Goal: Task Accomplishment & Management: Use online tool/utility

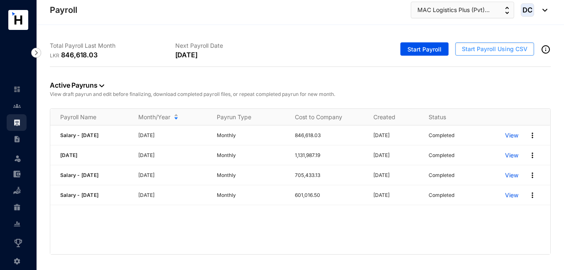
click at [483, 49] on span "Start Payroll Using CSV" at bounding box center [495, 49] width 66 height 8
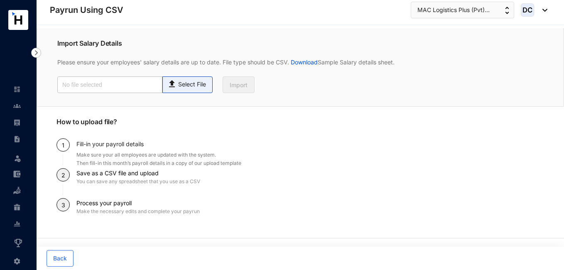
click at [187, 84] on p "Select File" at bounding box center [192, 84] width 28 height 9
click at [0, 0] on input "Select File" at bounding box center [0, 0] width 0 height 0
type input "Payroll-Sep.csv"
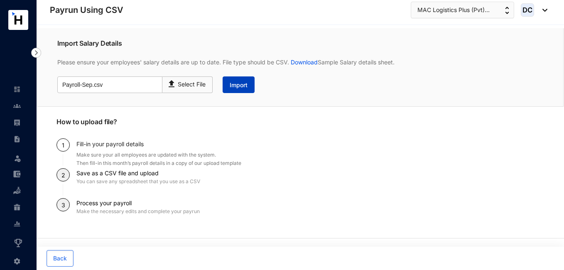
click at [245, 83] on span "Import" at bounding box center [239, 85] width 18 height 8
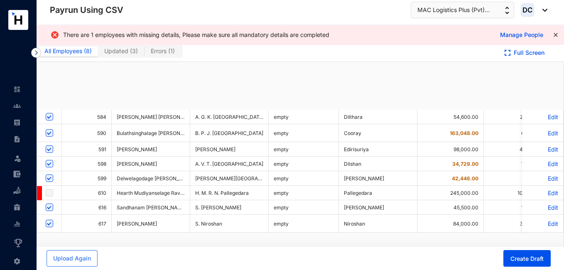
checkbox input "true"
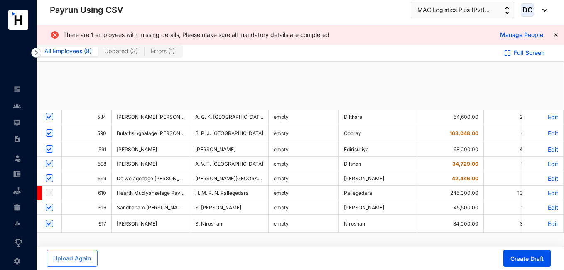
checkbox input "true"
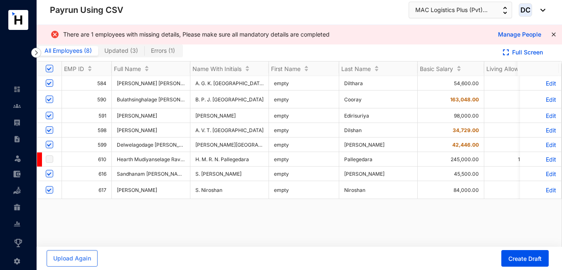
click at [155, 52] on span "Errors ( 1 )" at bounding box center [163, 50] width 24 height 7
click at [145, 53] on input "Errors ( 1 )" at bounding box center [145, 53] width 0 height 0
checkbox input "false"
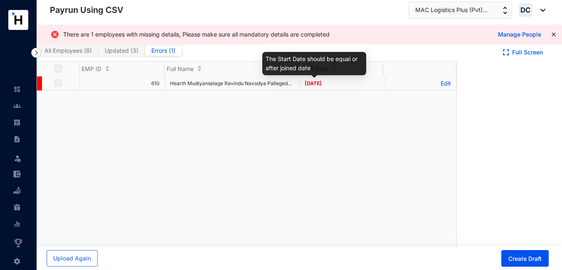
click at [322, 84] on span "[DATE]" at bounding box center [313, 83] width 17 height 6
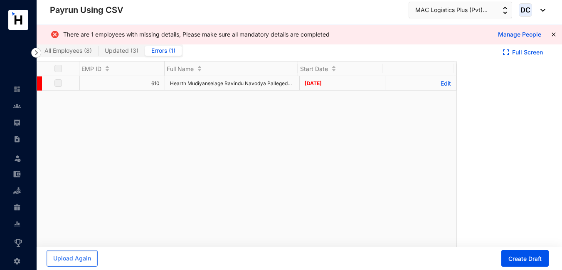
click at [436, 84] on p "Edit" at bounding box center [420, 83] width 61 height 7
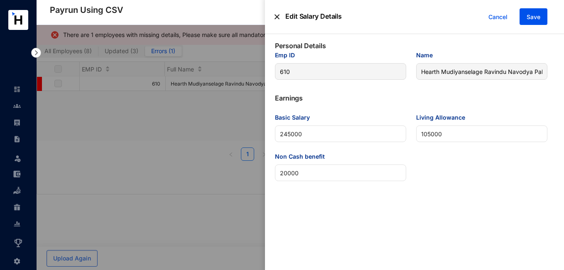
click at [279, 19] on img at bounding box center [277, 16] width 5 height 17
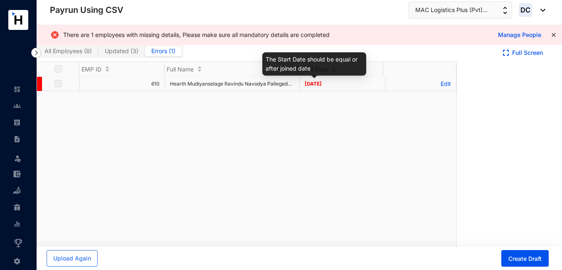
click at [317, 84] on span "[DATE]" at bounding box center [313, 84] width 17 height 6
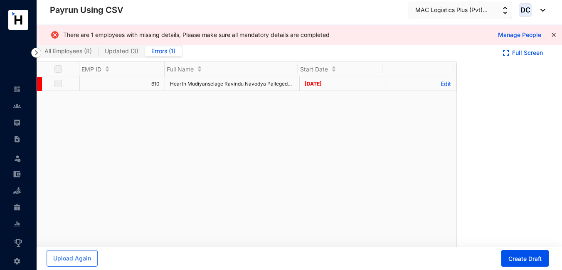
click at [437, 85] on p "Edit" at bounding box center [420, 83] width 61 height 7
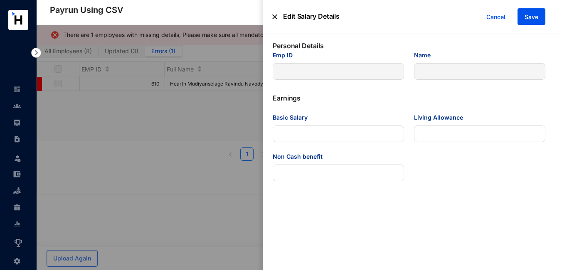
type input "610"
type input "Hearth Mudiyanselage Ravindu Navodya Pallegedara"
type Salary "245000"
type Allowance "105000"
type benefit "20000"
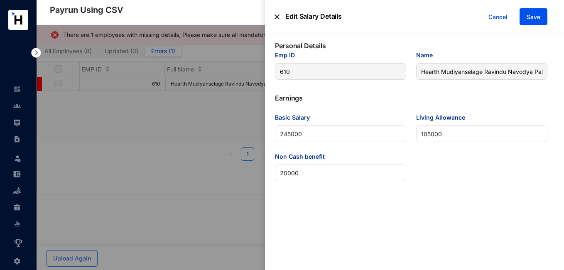
click at [282, 17] on p "Edit Salary Details" at bounding box center [311, 16] width 62 height 17
click at [279, 17] on img at bounding box center [277, 16] width 5 height 17
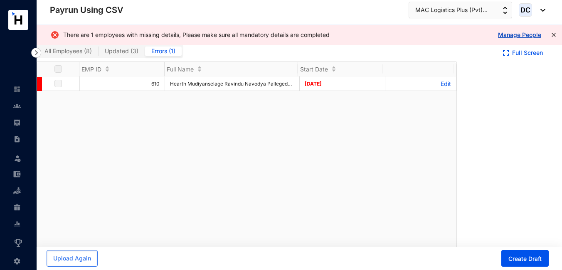
click at [510, 36] on link "Manage People" at bounding box center [519, 34] width 43 height 7
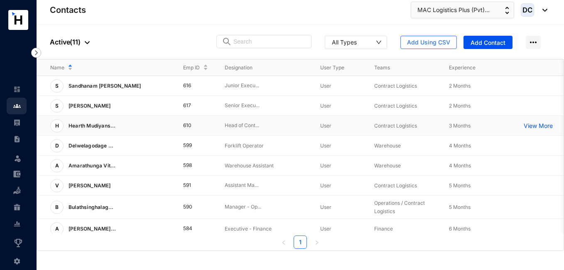
click at [539, 127] on p "View More" at bounding box center [540, 126] width 33 height 8
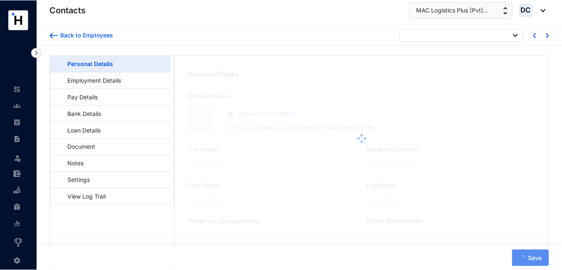
scroll to position [56, 0]
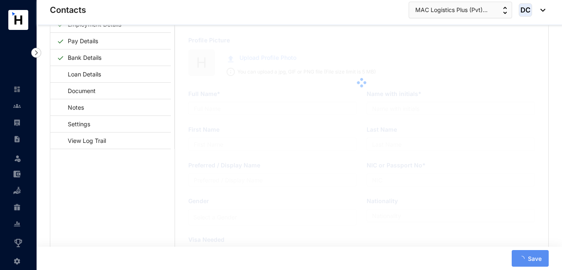
type input "Hearth Mudiyanselage Ravindu Navodya Pallegedara"
type input "H. M. R. N. Pallegedara"
type input "Pallegedara"
type input "933134237V"
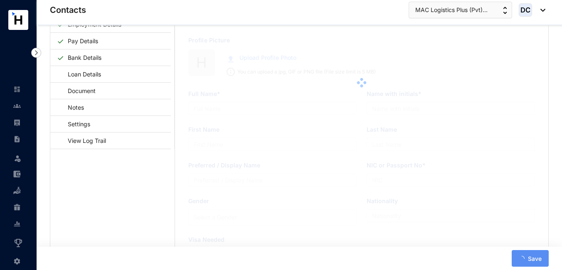
type input "[STREET_ADDRESS] Eliya"
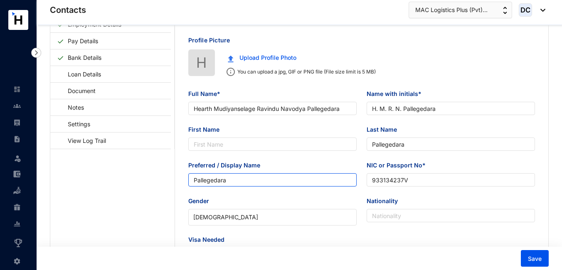
type input "[DATE]"
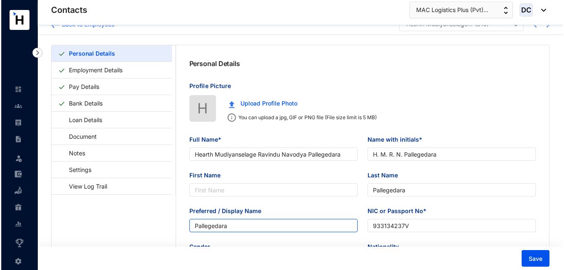
scroll to position [0, 0]
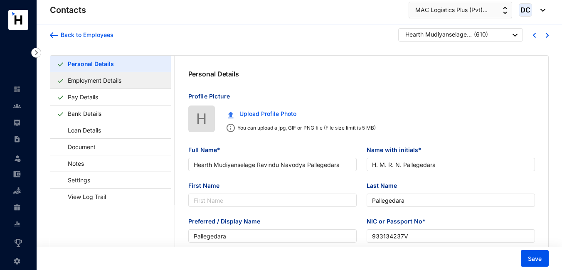
click at [113, 78] on link "Employment Details" at bounding box center [94, 80] width 60 height 17
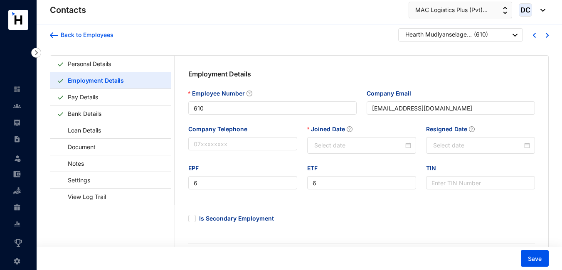
type input "[DATE]"
click at [16, 120] on img at bounding box center [16, 122] width 7 height 7
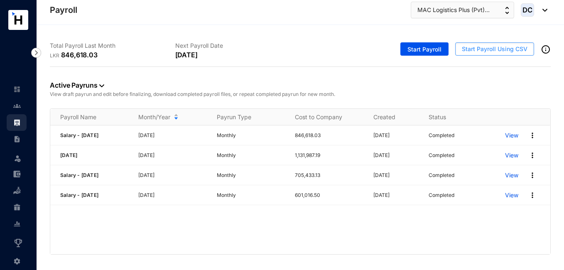
click at [472, 47] on span "Start Payroll Using CSV" at bounding box center [495, 49] width 66 height 8
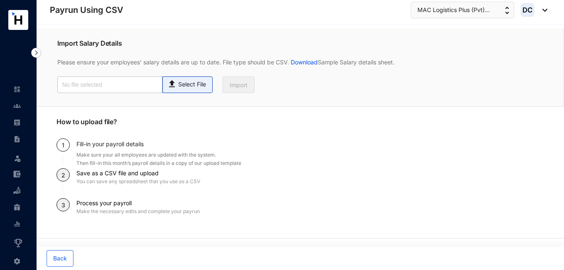
click at [186, 85] on p "Select File" at bounding box center [192, 84] width 28 height 9
click at [0, 0] on input "Select File" at bounding box center [0, 0] width 0 height 0
type input "Payroll-Sep.csv"
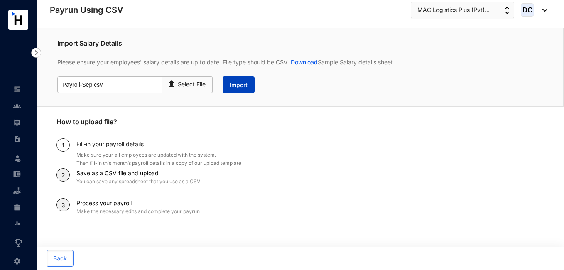
click at [246, 76] on button "Import" at bounding box center [239, 84] width 32 height 17
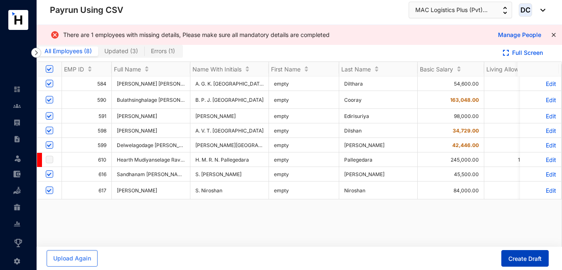
click at [515, 257] on span "Create Draft" at bounding box center [524, 259] width 33 height 8
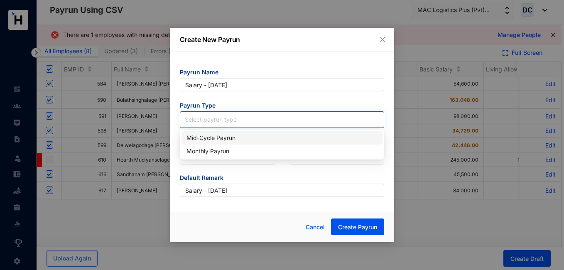
click at [218, 122] on input "search" at bounding box center [282, 118] width 194 height 12
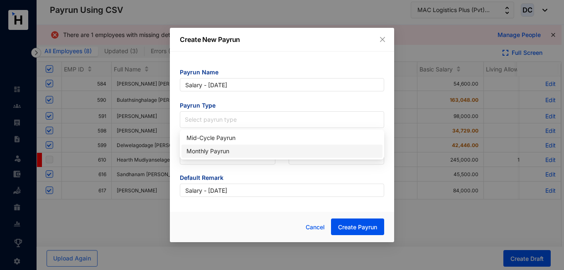
click at [219, 149] on div "Monthly Payrun" at bounding box center [282, 151] width 191 height 9
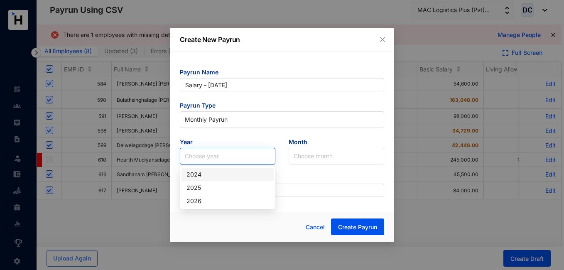
click at [222, 156] on input "search" at bounding box center [228, 156] width 86 height 16
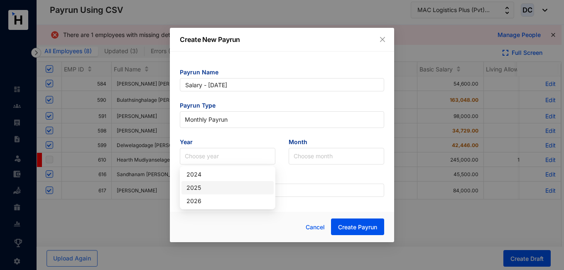
click at [213, 185] on div "2025" at bounding box center [228, 187] width 82 height 9
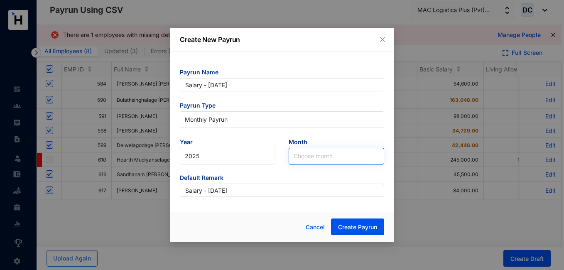
click at [302, 156] on input "search" at bounding box center [337, 156] width 86 height 16
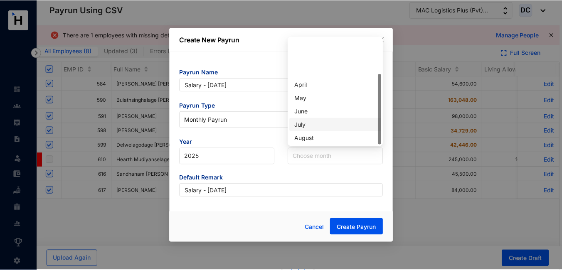
scroll to position [53, 0]
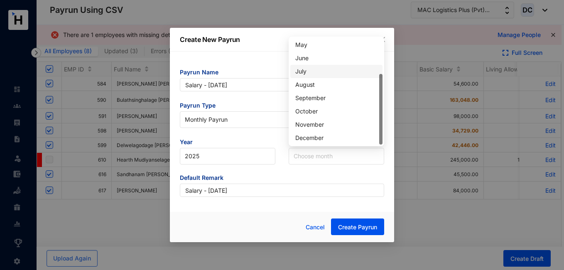
click at [309, 125] on div "November" at bounding box center [336, 124] width 82 height 9
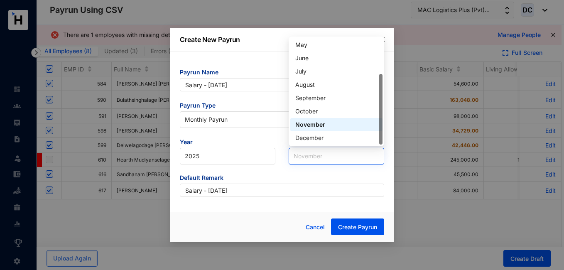
click at [326, 156] on span "November" at bounding box center [337, 156] width 86 height 12
click at [313, 98] on div "September" at bounding box center [336, 97] width 82 height 9
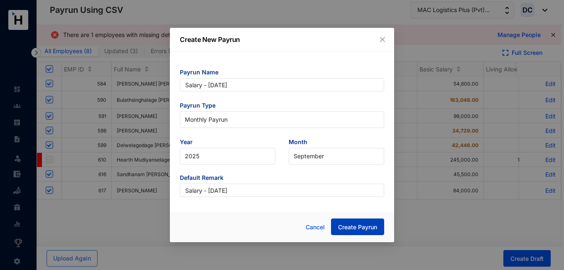
click at [347, 227] on span "Create Payrun" at bounding box center [357, 227] width 39 height 8
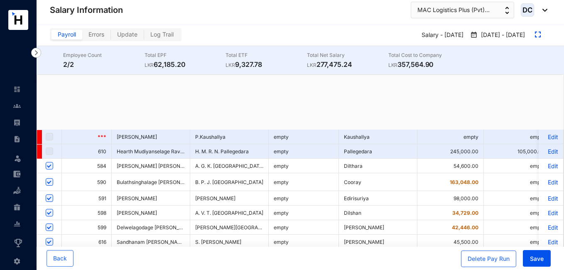
checkbox input "true"
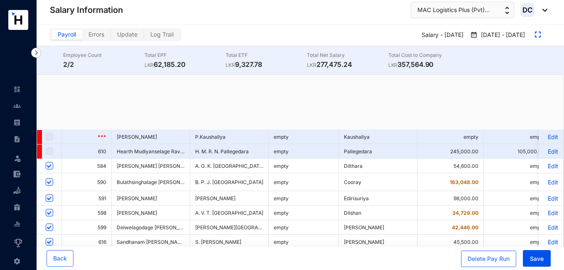
checkbox input "true"
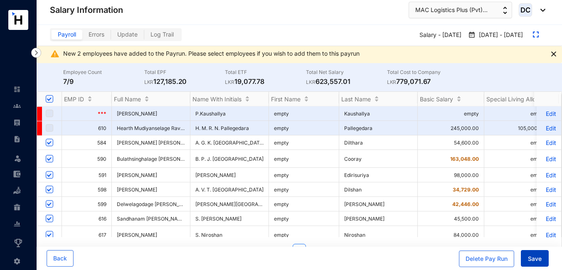
click at [535, 256] on span "Save" at bounding box center [535, 259] width 14 height 8
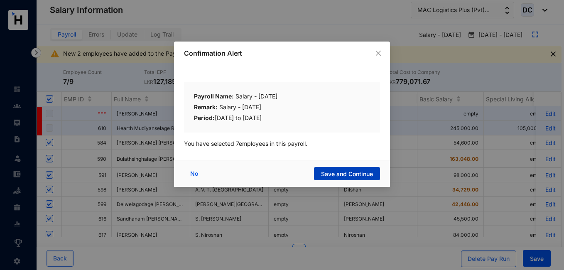
click at [342, 168] on button "Save and Continue" at bounding box center [347, 173] width 66 height 13
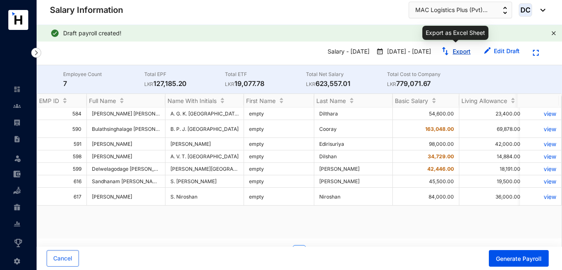
click at [456, 52] on link "Export" at bounding box center [461, 51] width 18 height 7
